Goal: Check status: Check status

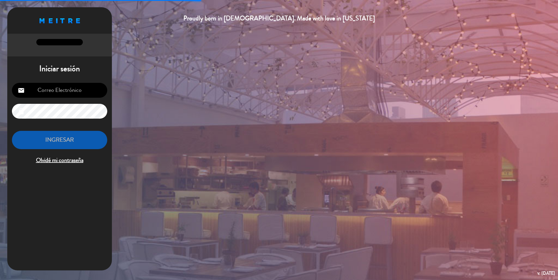
click at [69, 93] on input "email" at bounding box center [59, 90] width 95 height 15
type input "[EMAIL_ADDRESS][DOMAIN_NAME]"
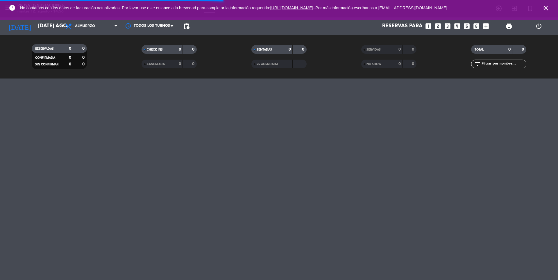
click at [544, 7] on icon "close" at bounding box center [546, 7] width 7 height 7
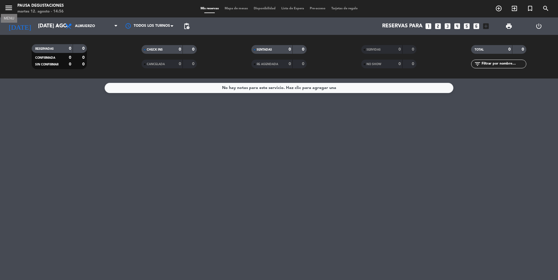
click at [10, 7] on icon "menu" at bounding box center [8, 7] width 9 height 9
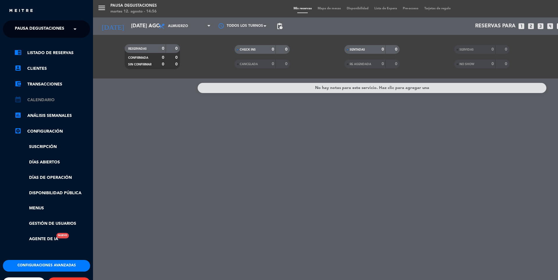
click at [34, 97] on link "calendar_month Calendario" at bounding box center [53, 100] width 76 height 7
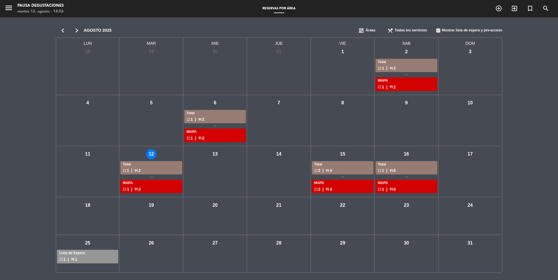
click at [59, 31] on icon "chevron_left" at bounding box center [63, 30] width 14 height 8
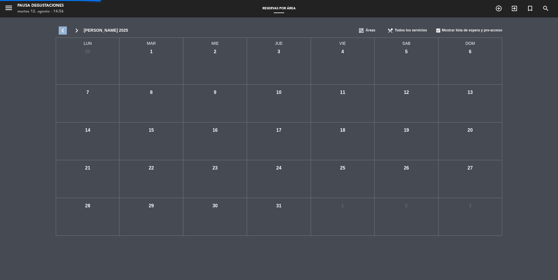
click at [59, 31] on icon "chevron_left" at bounding box center [63, 30] width 14 height 8
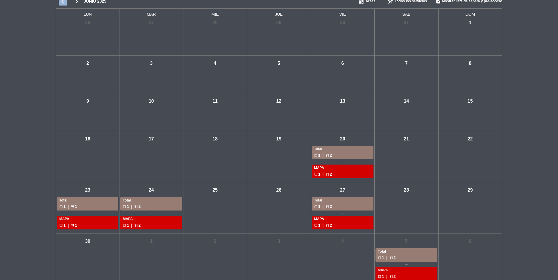
scroll to position [39, 0]
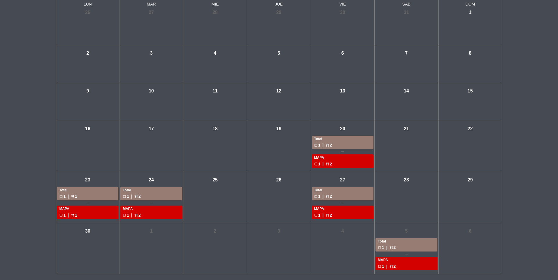
click at [154, 210] on div "MAPA" at bounding box center [151, 209] width 57 height 6
click at [173, 172] on div "mar - 24 Total check_box_outline_blank 1 | restaurant 2 MAPA check_box_outline_…" at bounding box center [152, 197] width 64 height 51
click at [172, 177] on div "mar - 24 Total check_box_outline_blank 1 | restaurant 2 MAPA check_box_outline_…" at bounding box center [152, 197] width 64 height 51
click at [150, 182] on div "mar - 24" at bounding box center [151, 180] width 10 height 10
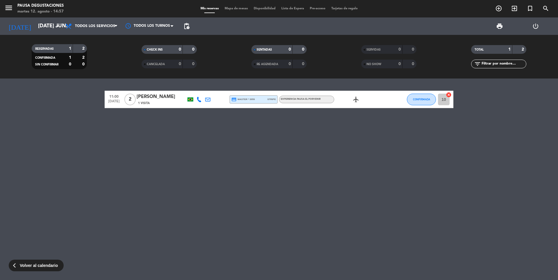
click at [35, 261] on div "arrow_back_ios Volver al calendario" at bounding box center [36, 266] width 55 height 12
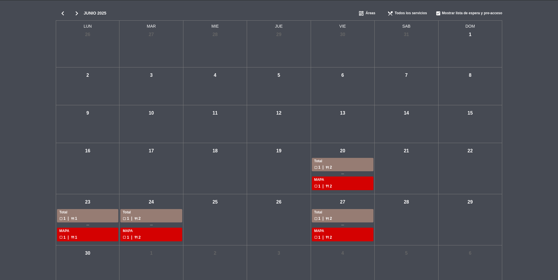
scroll to position [26, 0]
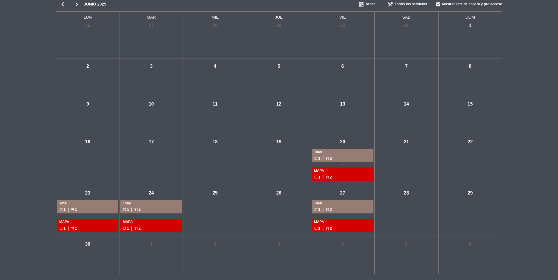
click at [338, 199] on div "vie - 27 Total check_box_outline_blank 1 | restaurant 2 MAPA check_box_outline_…" at bounding box center [343, 210] width 64 height 51
click at [346, 202] on div "Total" at bounding box center [342, 204] width 57 height 6
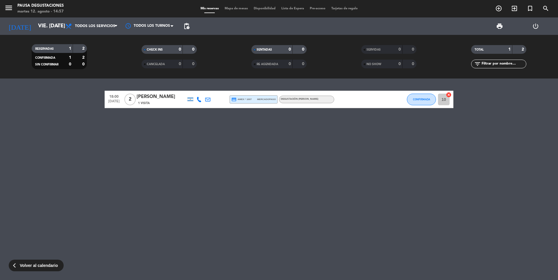
click at [21, 267] on span "Volver al calendario" at bounding box center [39, 265] width 38 height 7
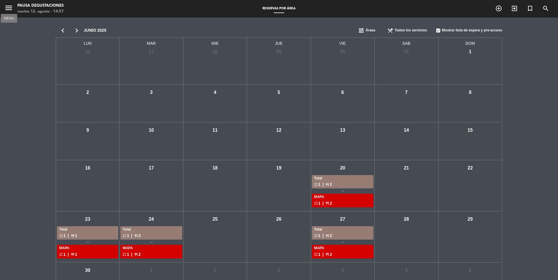
click at [6, 9] on icon "menu" at bounding box center [8, 7] width 9 height 9
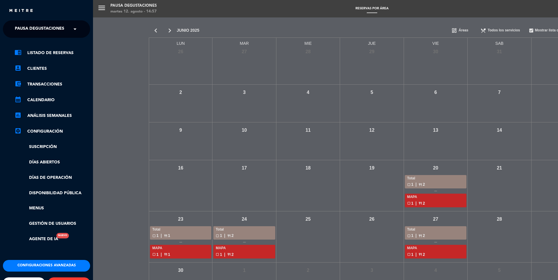
click at [6, 9] on div "close" at bounding box center [46, 8] width 93 height 17
click at [107, 31] on div "menu Pausa Degustaciones martes 12. agosto - 14:57 Reservas por área add_circle…" at bounding box center [372, 140] width 558 height 280
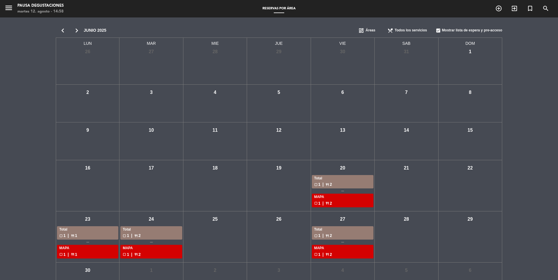
click at [74, 31] on icon "chevron_right" at bounding box center [77, 30] width 14 height 8
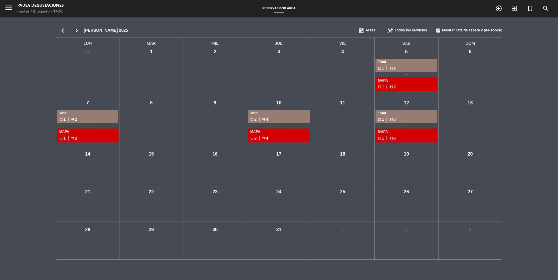
click at [58, 30] on icon "chevron_left" at bounding box center [63, 30] width 14 height 8
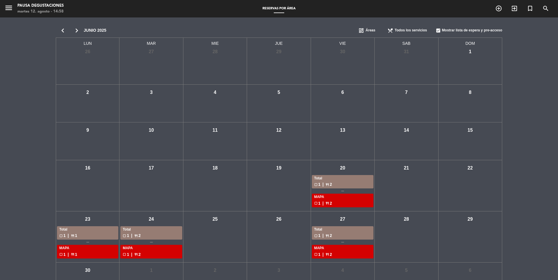
click at [342, 232] on div "Total" at bounding box center [342, 230] width 57 height 6
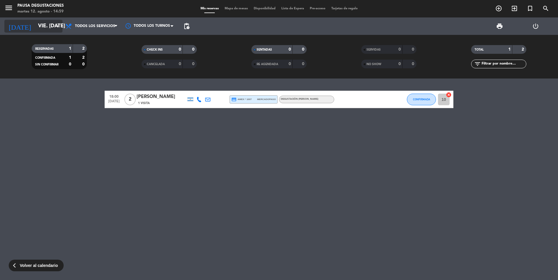
click at [37, 26] on input "vie. [DATE]" at bounding box center [68, 26] width 67 height 12
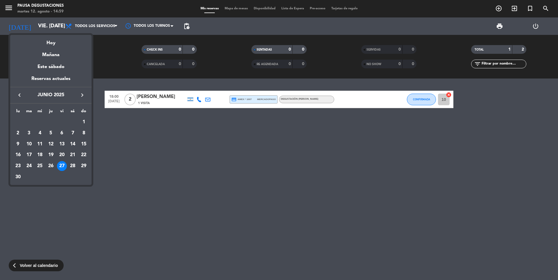
click at [82, 95] on icon "keyboard_arrow_right" at bounding box center [82, 95] width 7 height 7
click at [38, 270] on div at bounding box center [279, 140] width 558 height 280
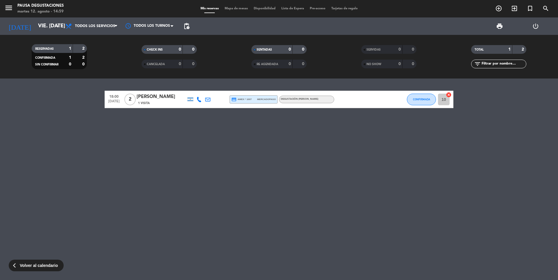
click at [39, 267] on span "Volver al calendario" at bounding box center [39, 265] width 38 height 7
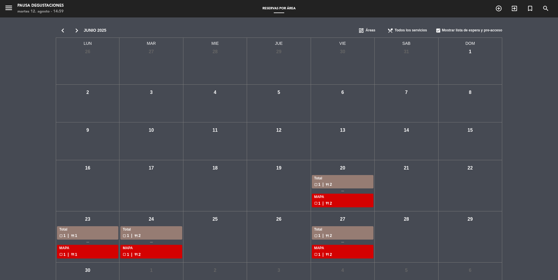
click at [78, 29] on icon "chevron_right" at bounding box center [77, 30] width 14 height 8
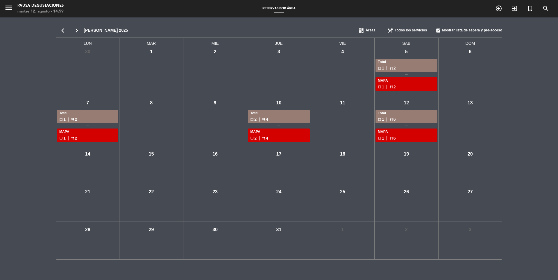
click at [413, 60] on div "Total" at bounding box center [406, 62] width 57 height 6
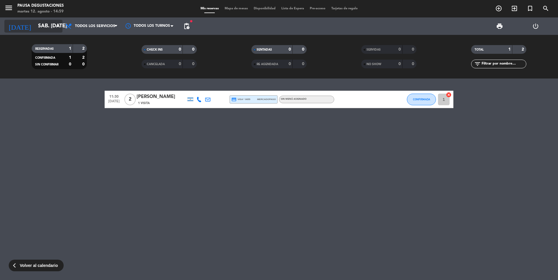
click at [56, 32] on input "sáb. [DATE]" at bounding box center [68, 26] width 67 height 12
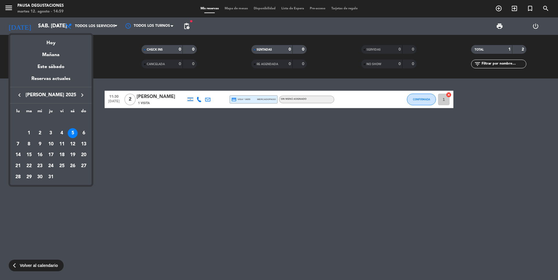
click at [36, 267] on div at bounding box center [279, 140] width 558 height 280
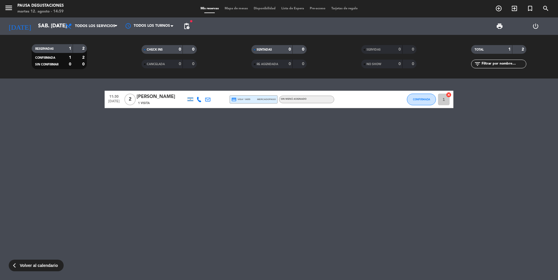
click at [49, 263] on span "Volver al calendario" at bounding box center [39, 265] width 38 height 7
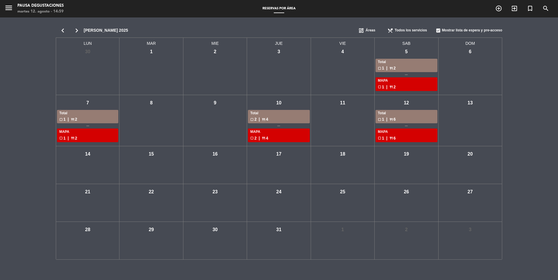
click at [266, 116] on div "check_box_outline_blank 2 | restaurant 4" at bounding box center [278, 119] width 57 height 7
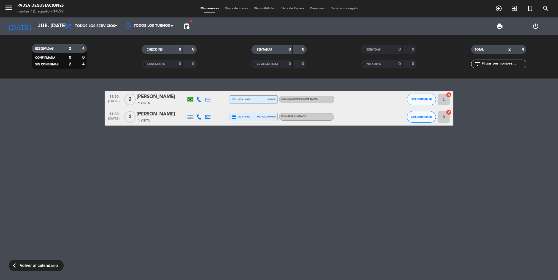
click at [25, 263] on span "Volver al calendario" at bounding box center [39, 265] width 38 height 7
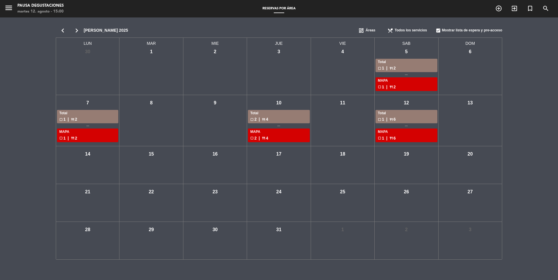
click at [388, 116] on div "Total" at bounding box center [406, 113] width 57 height 6
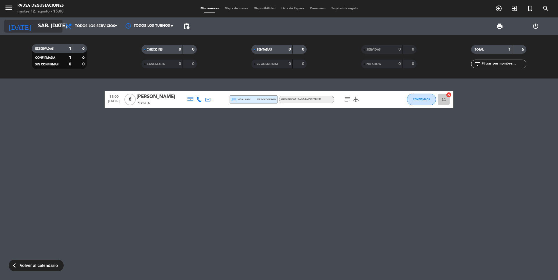
click at [40, 24] on input "sáb. [DATE]" at bounding box center [68, 26] width 67 height 12
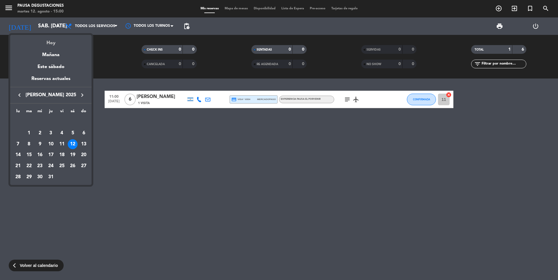
click at [61, 42] on div "Hoy" at bounding box center [50, 41] width 81 height 12
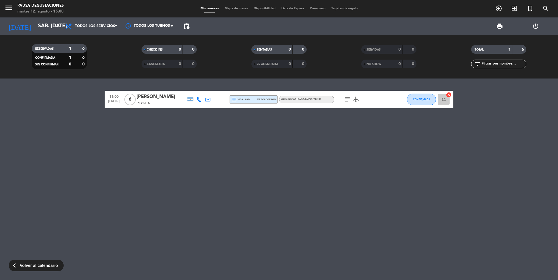
type input "[DATE] ago."
